Goal: Find specific page/section: Find specific page/section

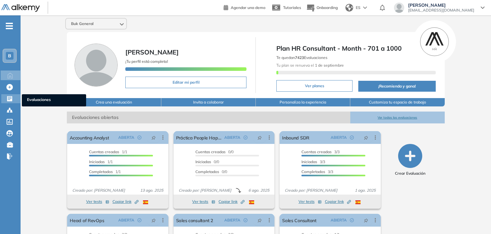
click at [7, 98] on icon at bounding box center [9, 98] width 5 height 5
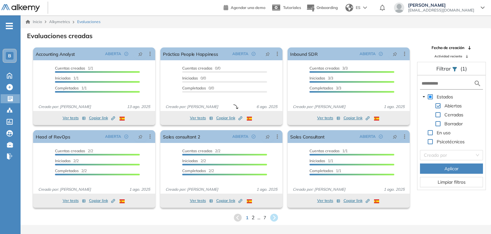
click at [253, 218] on span "2" at bounding box center [252, 217] width 3 height 7
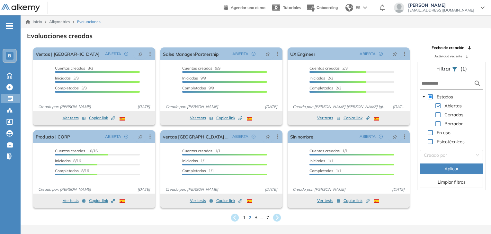
click at [255, 219] on span "3" at bounding box center [255, 217] width 3 height 7
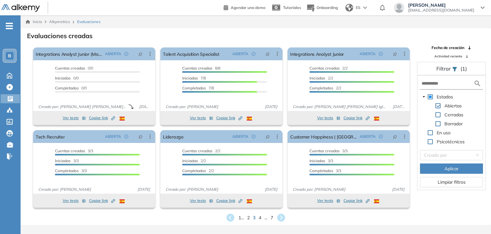
click at [260, 218] on span "4" at bounding box center [260, 218] width 3 height 7
click at [260, 217] on div "Inicio Alkymetrics Evaluaciones Evaluaciones creadas El proctoring será activad…" at bounding box center [256, 132] width 470 height 234
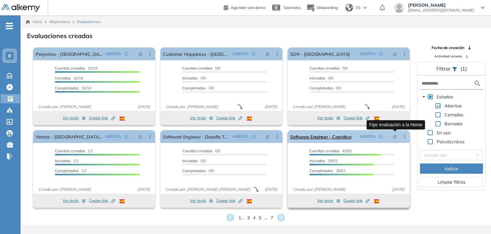
click at [393, 137] on icon "pushpin" at bounding box center [394, 137] width 4 height 4
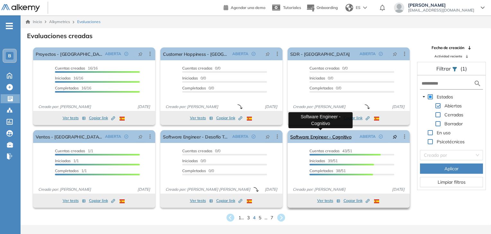
click at [319, 136] on link "Software Engineer - Cognitivo" at bounding box center [320, 136] width 61 height 13
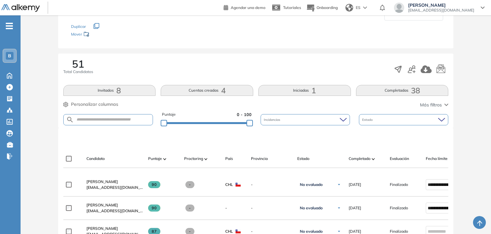
scroll to position [64, 0]
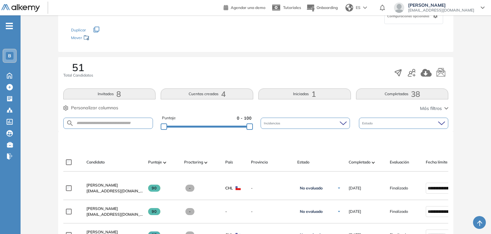
click at [371, 122] on span "Estado" at bounding box center [368, 123] width 12 height 5
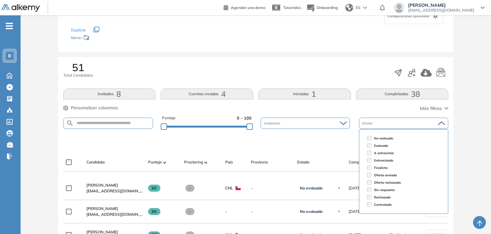
click at [294, 120] on div "Incidencias" at bounding box center [304, 123] width 89 height 11
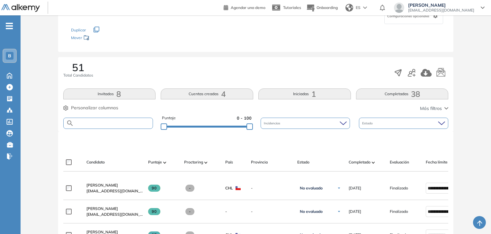
click at [115, 121] on input "text" at bounding box center [113, 123] width 79 height 5
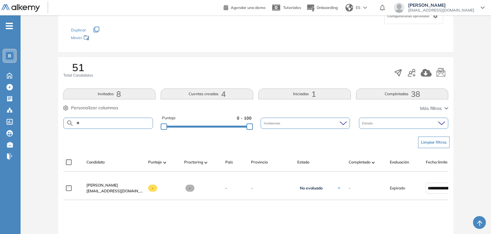
type input "*"
type input "********"
drag, startPoint x: 108, startPoint y: 123, endPoint x: 76, endPoint y: 124, distance: 31.5
click at [76, 124] on input "********" at bounding box center [113, 123] width 79 height 5
